Goal: Information Seeking & Learning: Learn about a topic

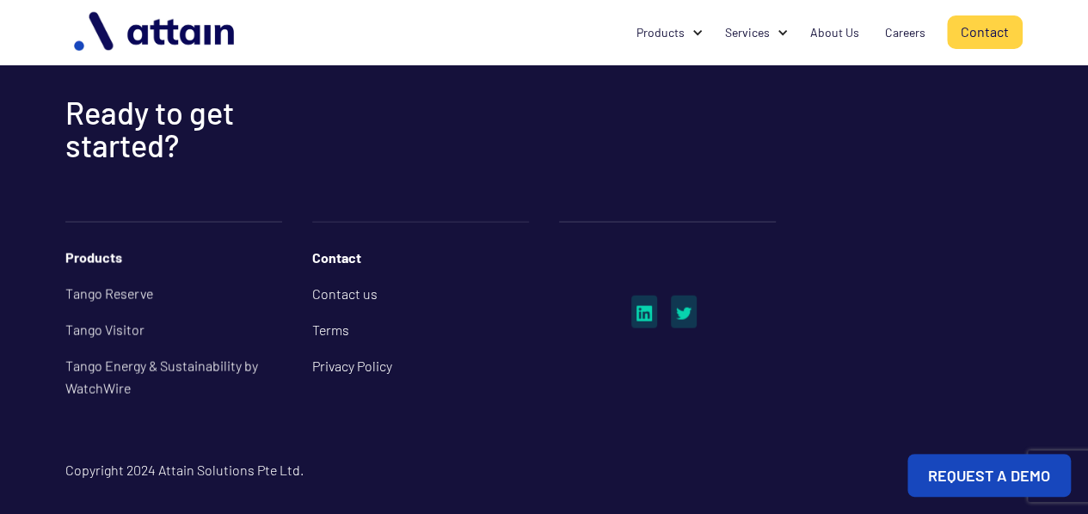
scroll to position [1110, 0]
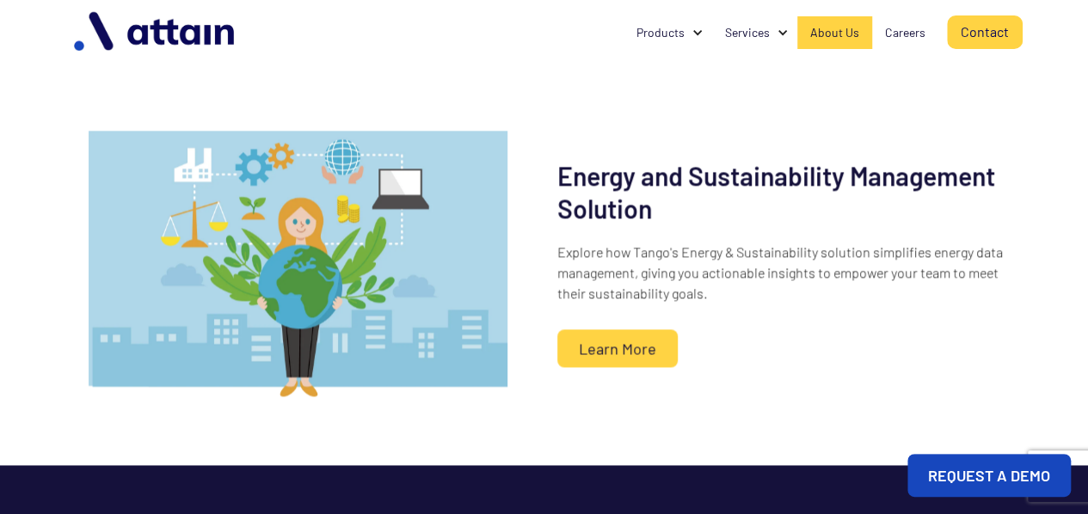
click at [832, 28] on div "About Us" at bounding box center [834, 32] width 49 height 17
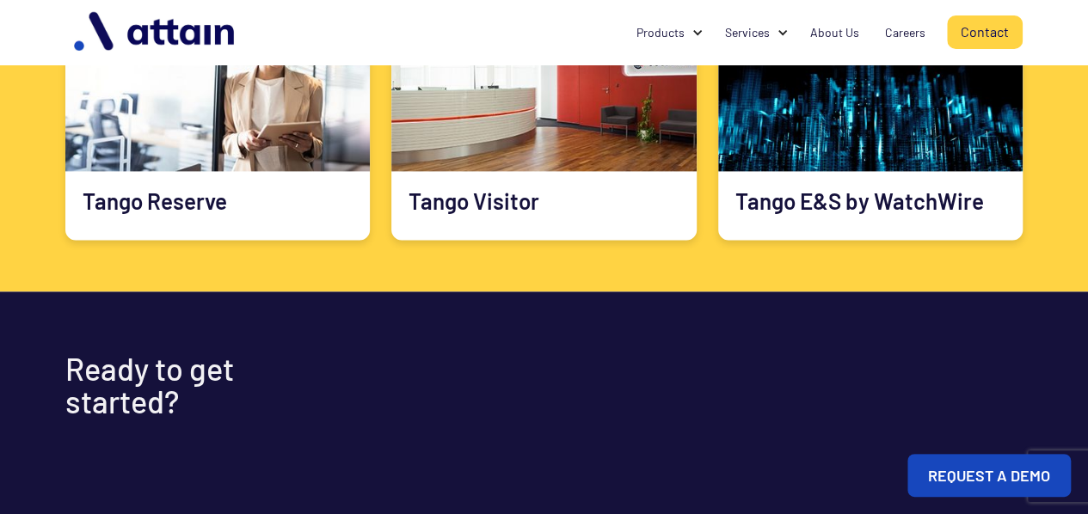
scroll to position [1122, 0]
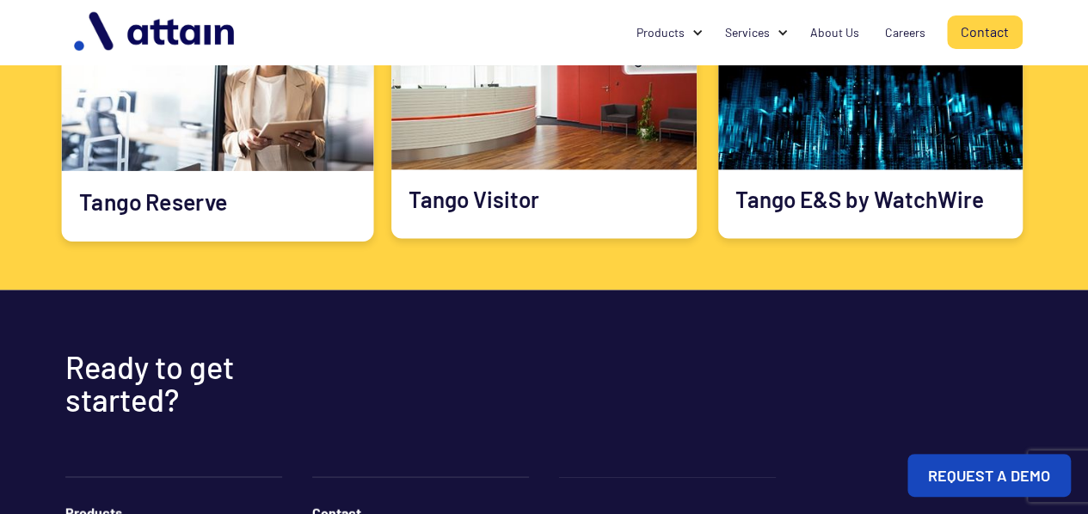
click at [212, 124] on img at bounding box center [217, 83] width 312 height 176
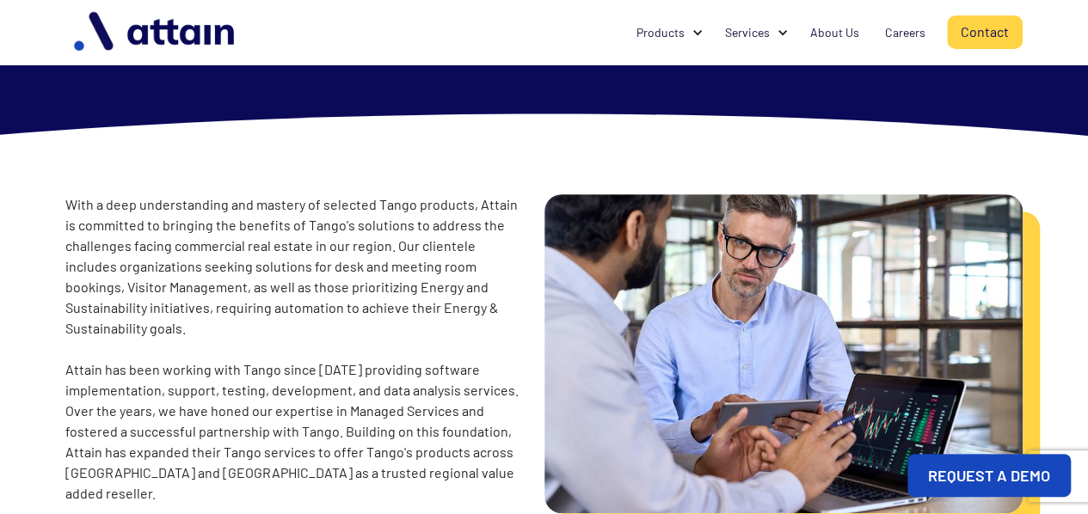
scroll to position [0, 0]
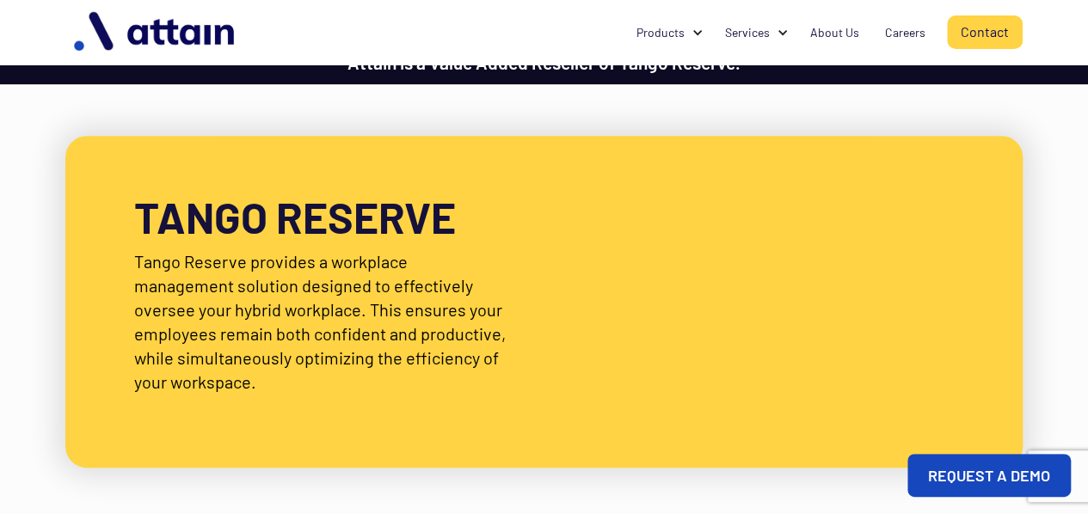
scroll to position [283, 0]
